Goal: Task Accomplishment & Management: Use online tool/utility

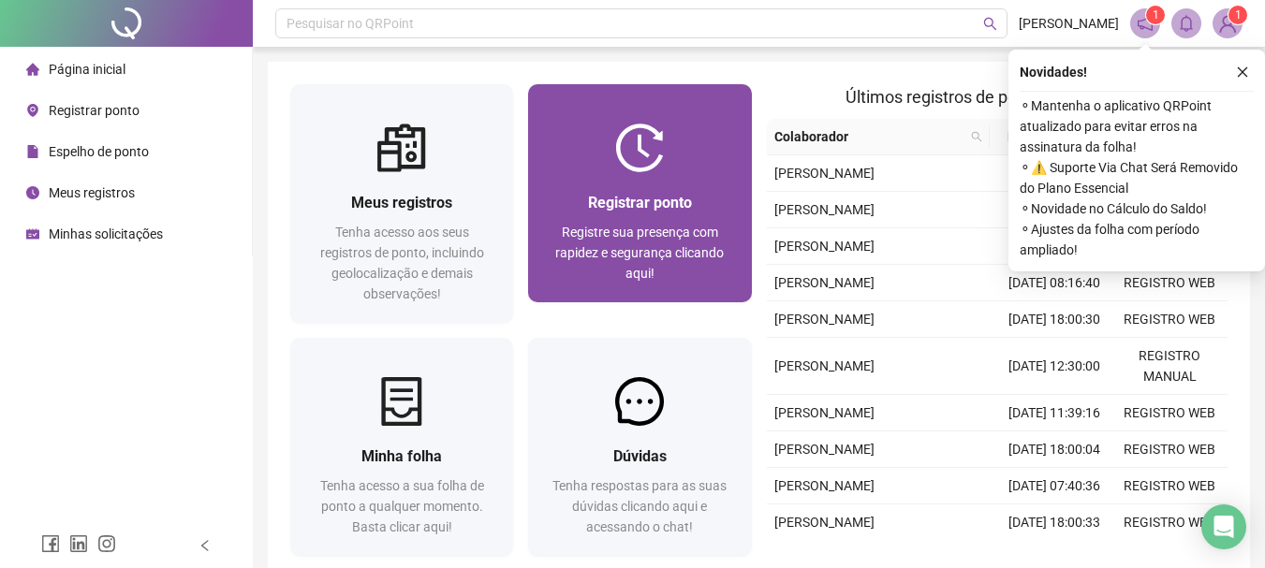
click at [654, 169] on img at bounding box center [639, 148] width 49 height 49
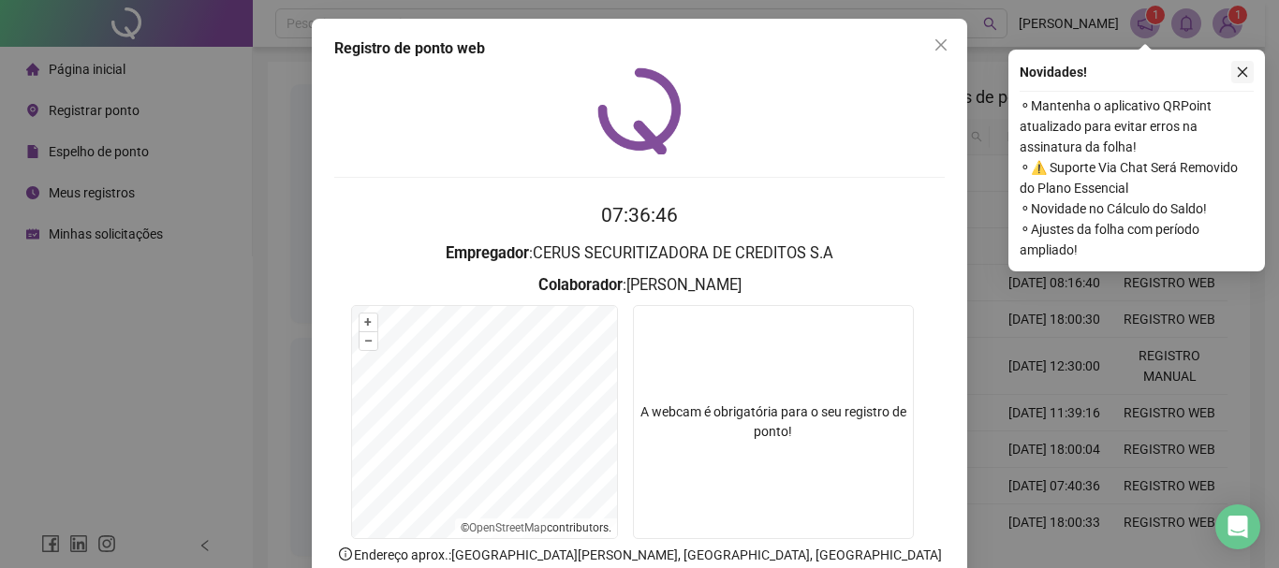
click at [1242, 73] on icon "close" at bounding box center [1242, 72] width 13 height 13
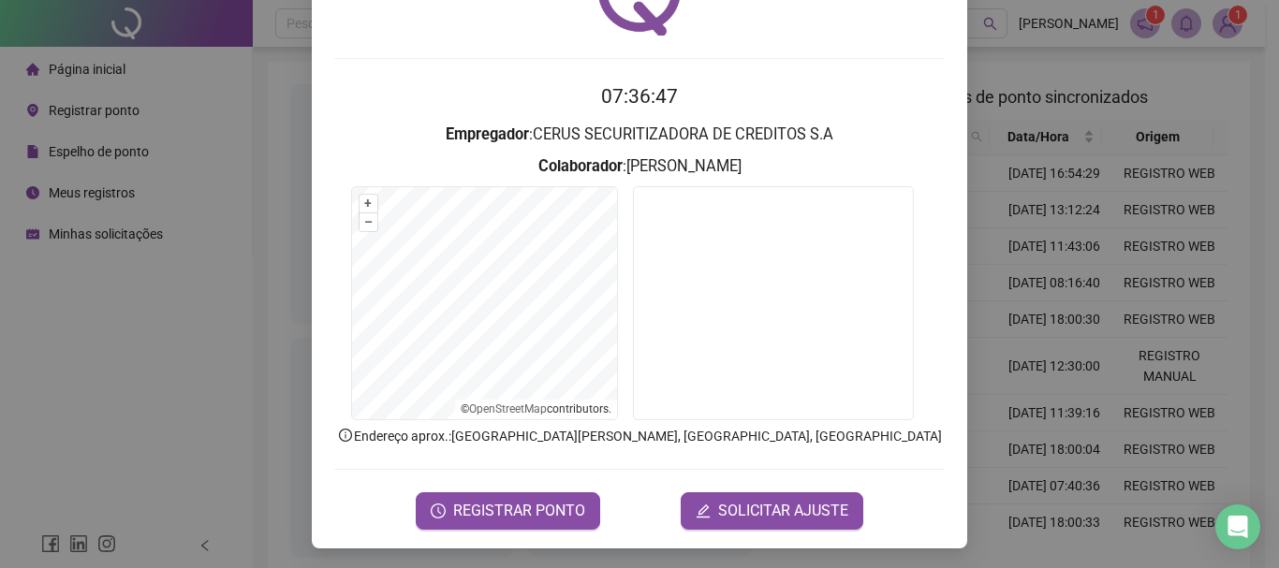
scroll to position [122, 0]
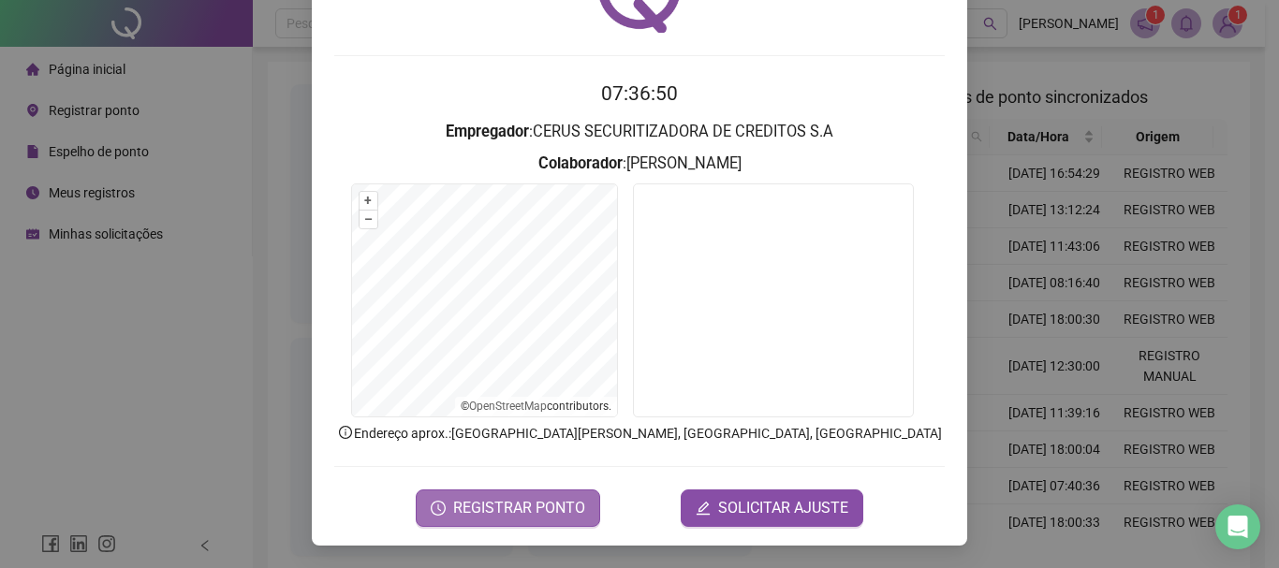
click at [533, 520] on button "REGISTRAR PONTO" at bounding box center [508, 508] width 184 height 37
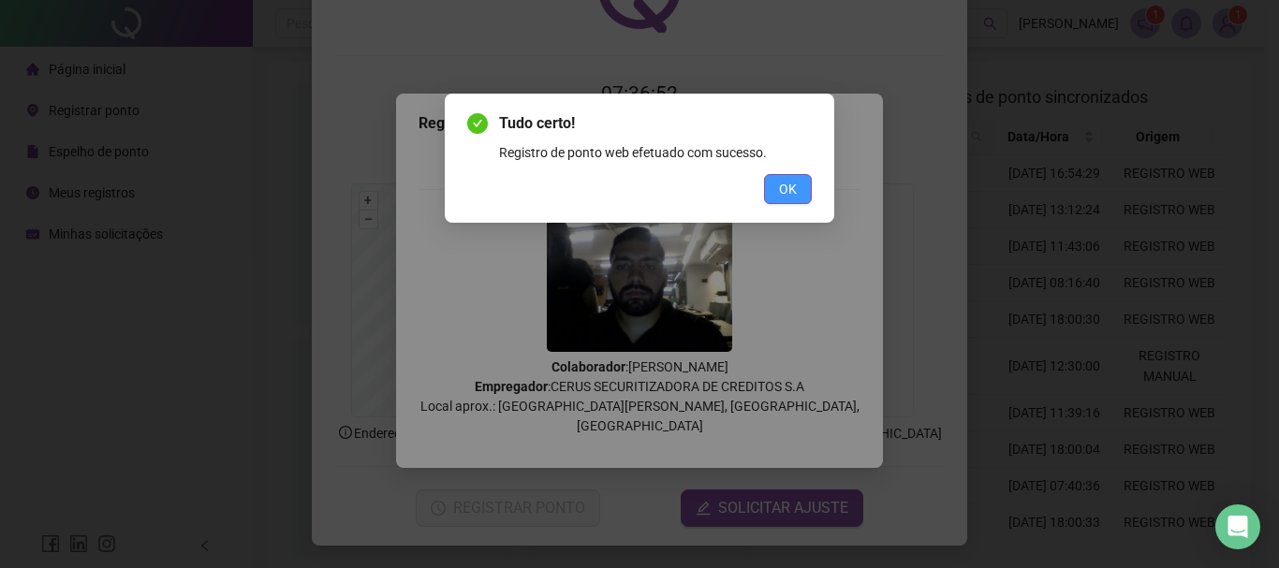
click at [779, 194] on span "OK" at bounding box center [788, 189] width 18 height 21
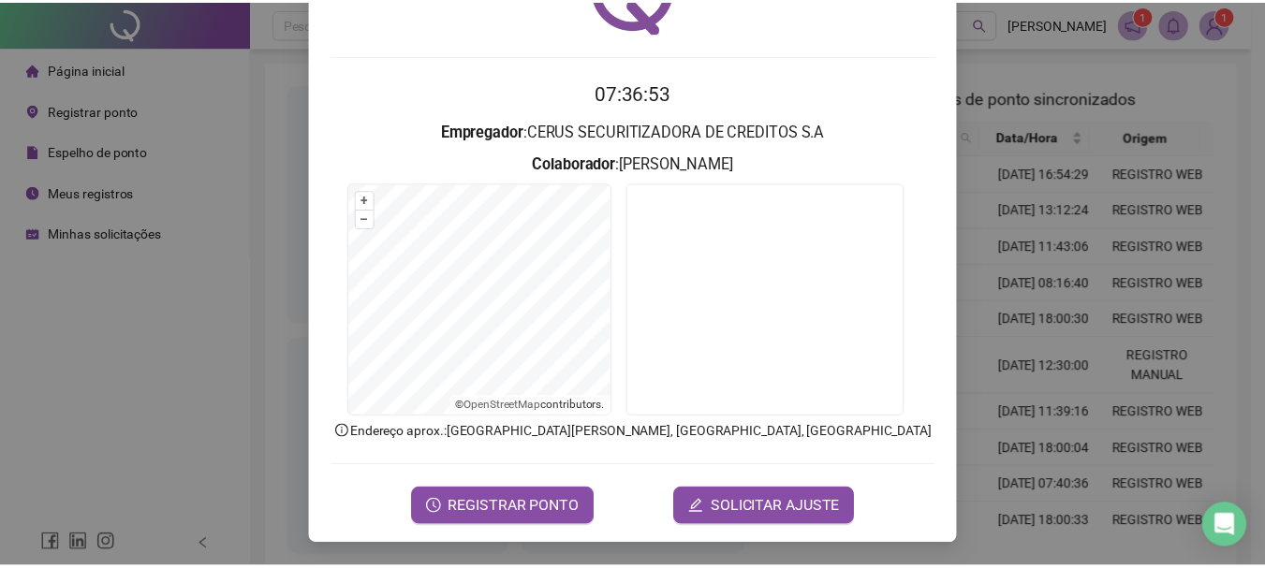
scroll to position [0, 0]
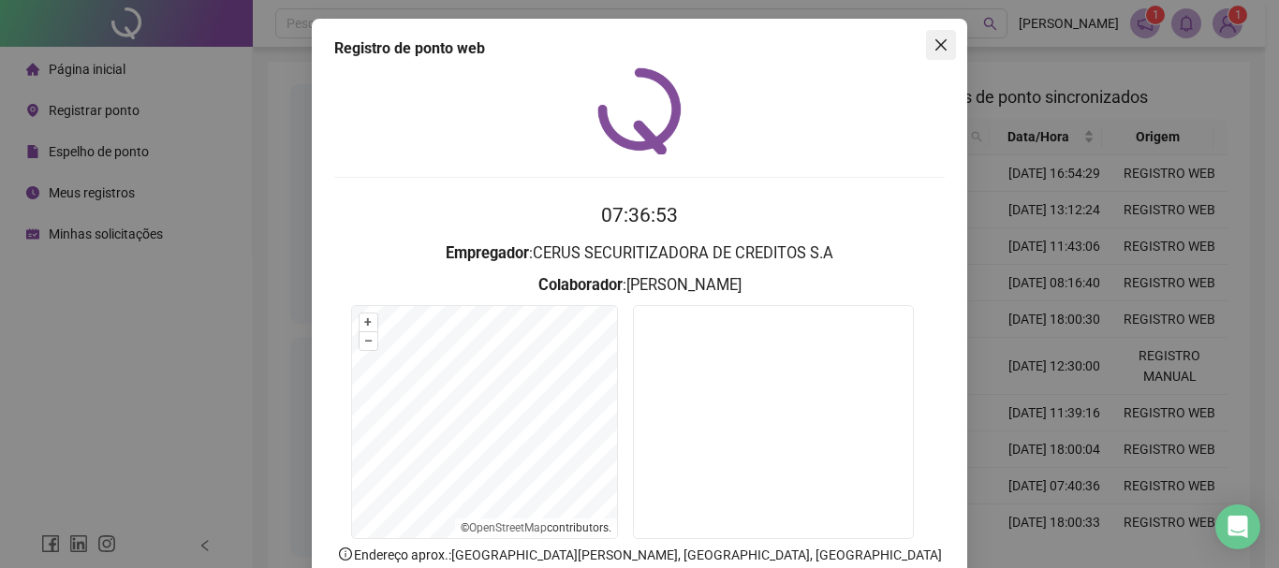
click at [934, 51] on icon "close" at bounding box center [940, 44] width 15 height 15
